Goal: Information Seeking & Learning: Learn about a topic

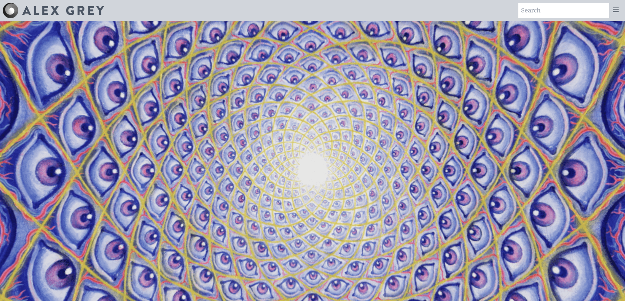
click at [616, 10] on icon at bounding box center [616, 10] width 8 height 8
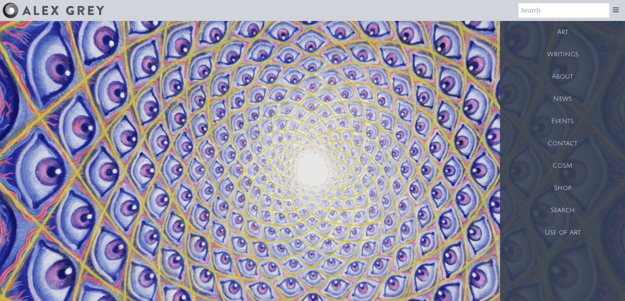
click at [563, 31] on div "Art" at bounding box center [562, 32] width 125 height 22
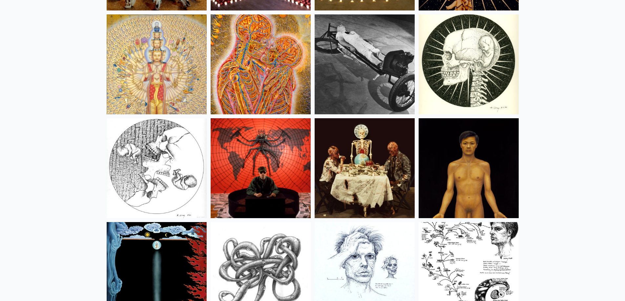
scroll to position [7544, 0]
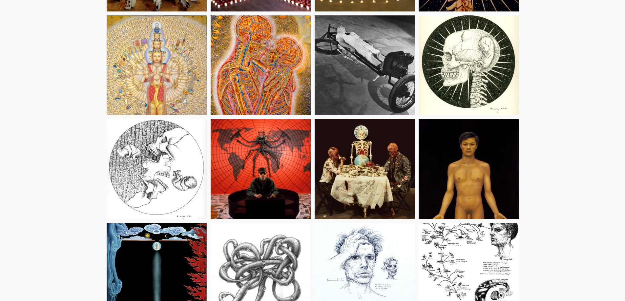
click at [136, 82] on img at bounding box center [157, 65] width 100 height 100
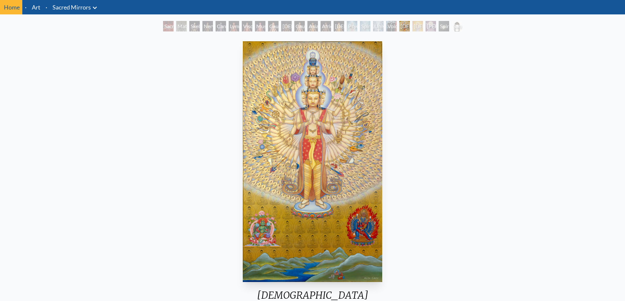
scroll to position [33, 0]
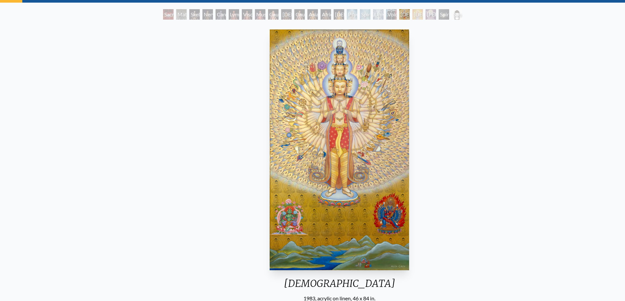
click at [298, 282] on div "[DEMOGRAPHIC_DATA]" at bounding box center [339, 286] width 145 height 17
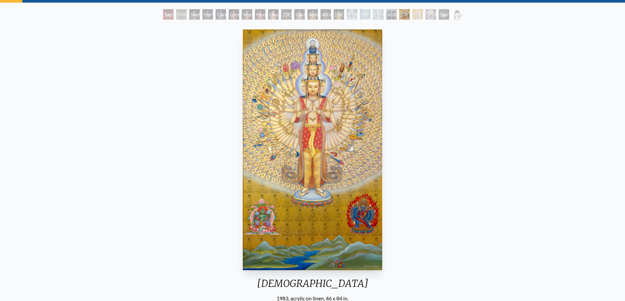
click at [188, 147] on div "[DEMOGRAPHIC_DATA] 1983, acrylic on linen, 46 x 84 in. Visit the CoSM Shop" at bounding box center [312, 188] width 614 height 323
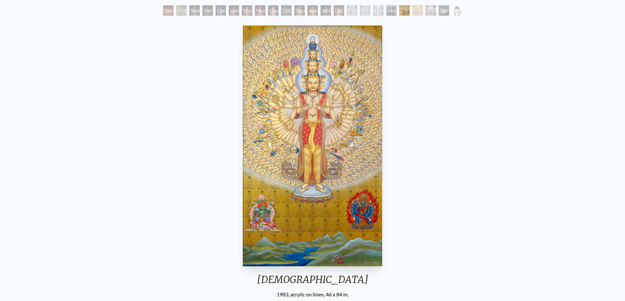
scroll to position [0, 0]
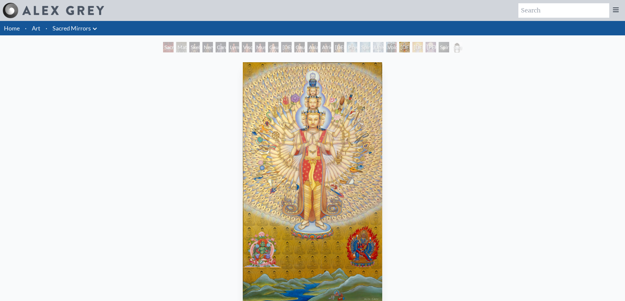
click at [128, 84] on div "[DEMOGRAPHIC_DATA] 1983, acrylic on linen, 46 x 84 in. Visit the CoSM Shop" at bounding box center [312, 221] width 614 height 323
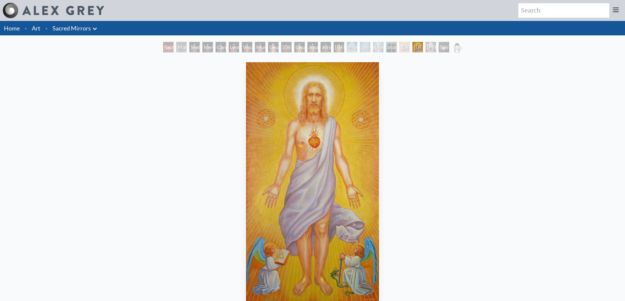
click at [400, 47] on div "[DEMOGRAPHIC_DATA]" at bounding box center [404, 47] width 10 height 10
